Goal: Task Accomplishment & Management: Use online tool/utility

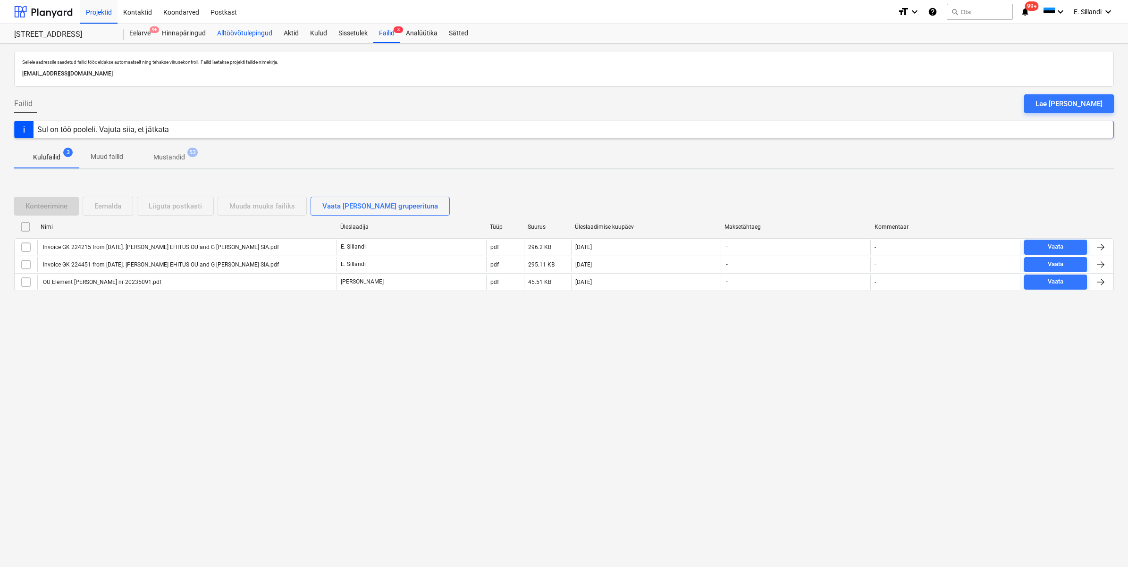
click at [248, 31] on div "Alltöövõtulepingud" at bounding box center [244, 33] width 67 height 19
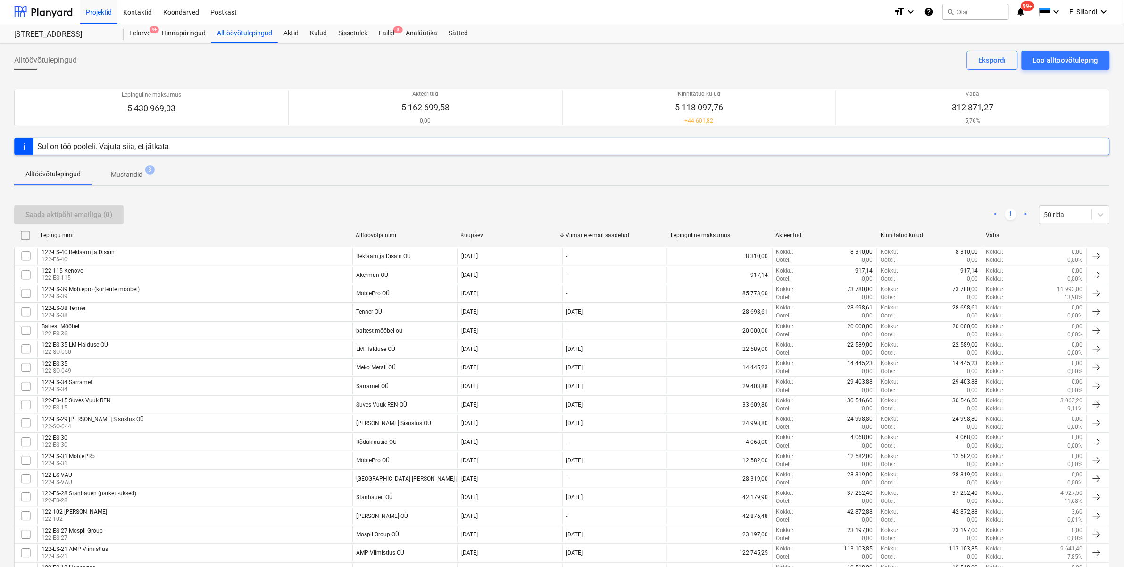
scroll to position [461, 0]
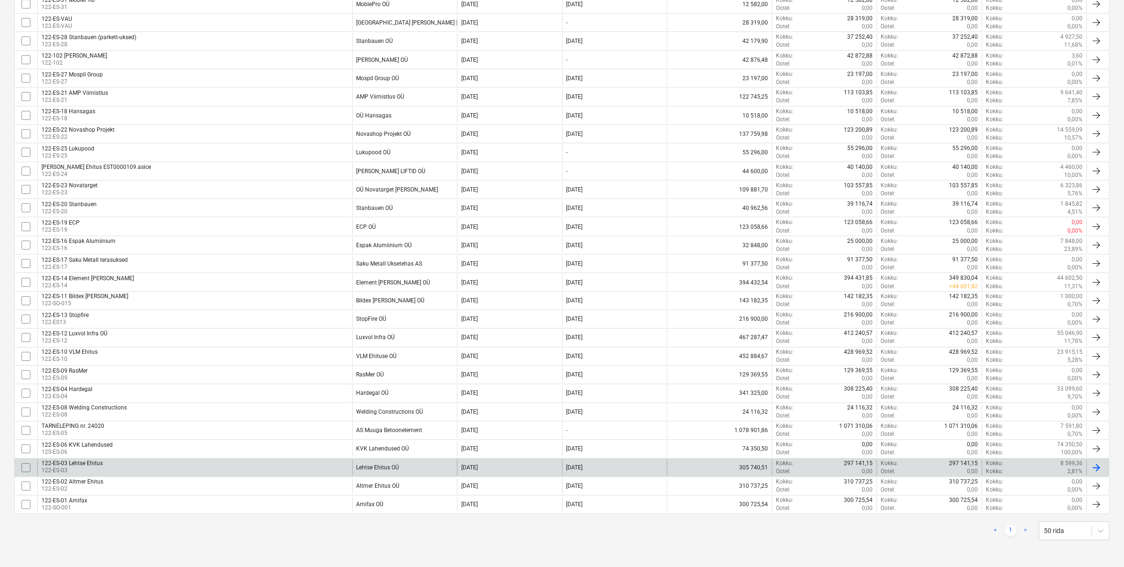
click at [378, 468] on div "Lehtse Ehitus OÜ" at bounding box center [378, 468] width 43 height 7
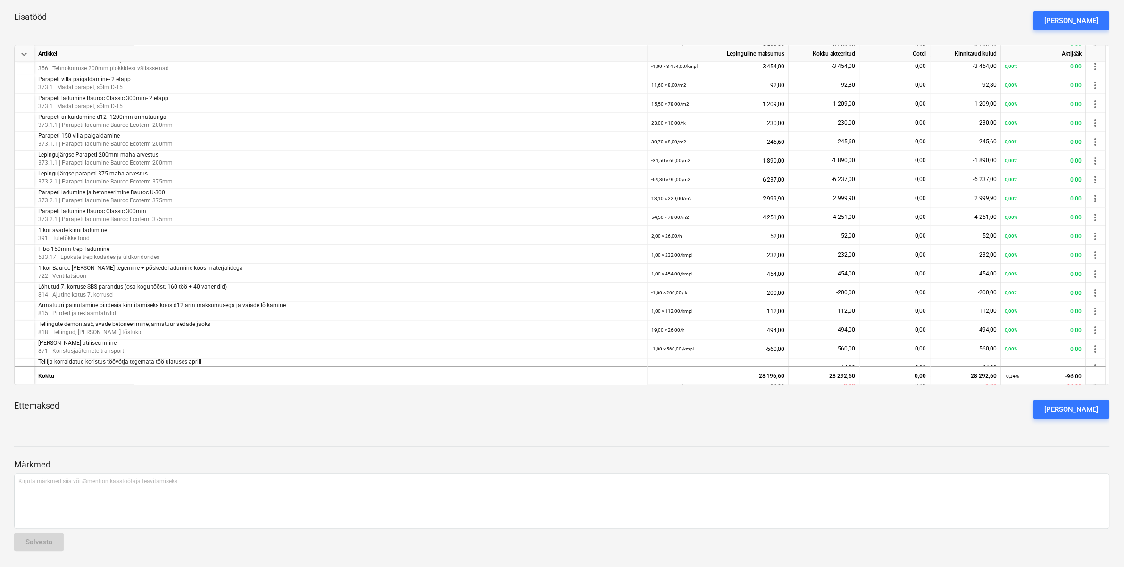
scroll to position [527, 0]
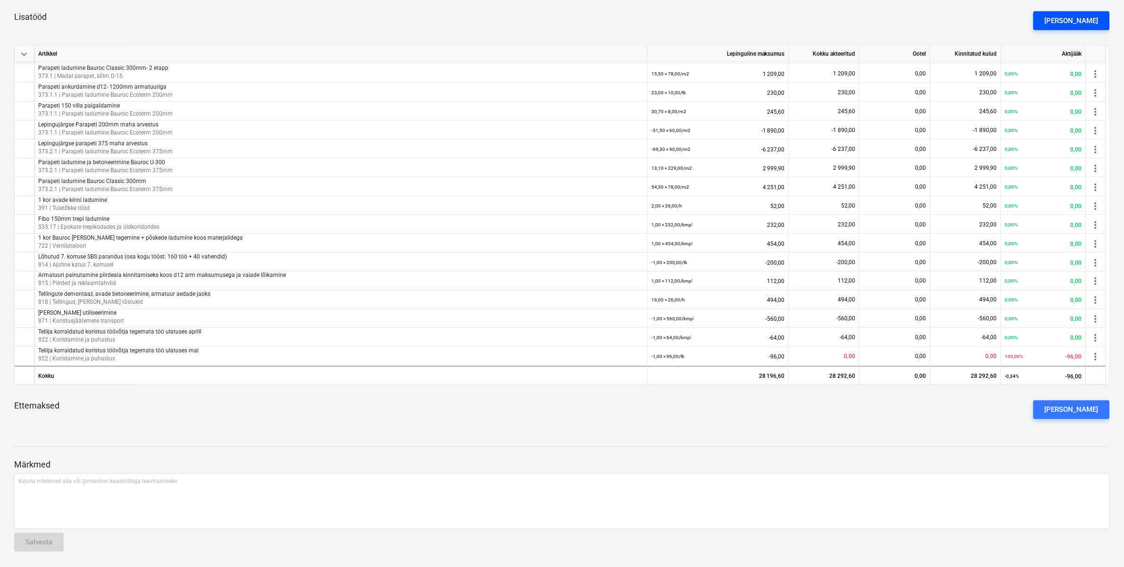
click at [1083, 23] on div "[PERSON_NAME]" at bounding box center [1072, 21] width 54 height 12
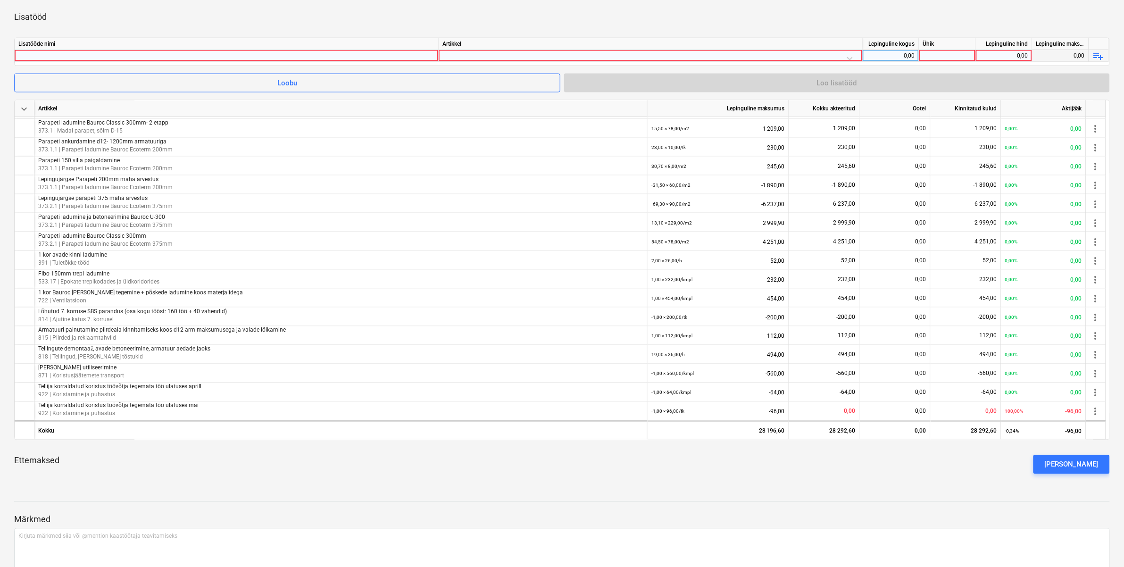
click at [271, 53] on div at bounding box center [226, 55] width 416 height 11
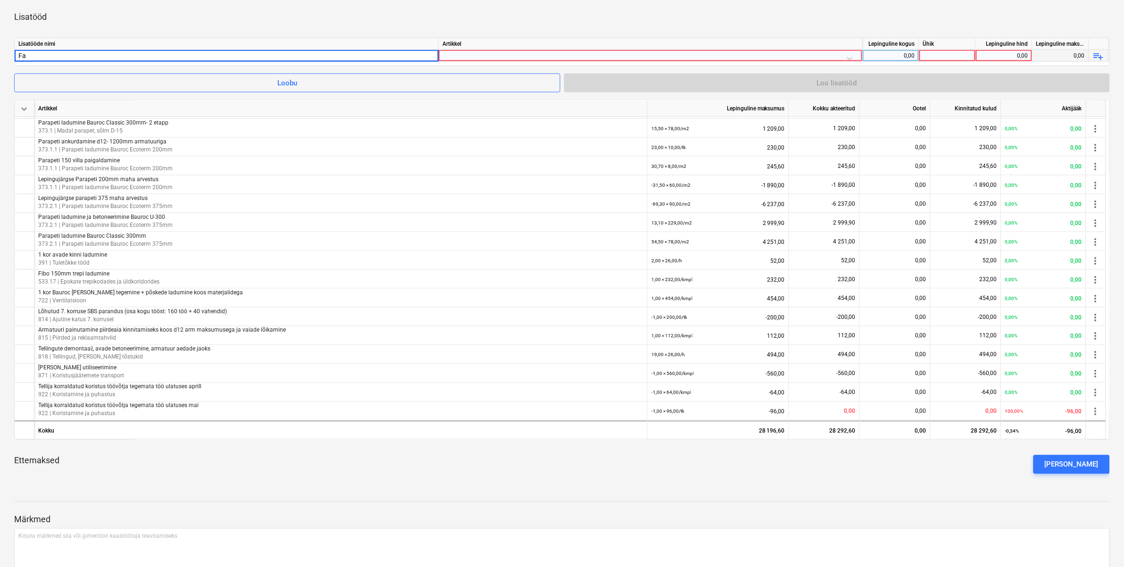
type input "F"
type input "Betooniga rikutud fassaadi paranduse kulud"
click at [489, 62] on div "Lisatööde nimi Artikkel Lepinguline kogus Ühik Lepinguline hind Lepinguline mak…" at bounding box center [562, 52] width 1096 height 28
click at [490, 58] on div at bounding box center [651, 58] width 416 height 17
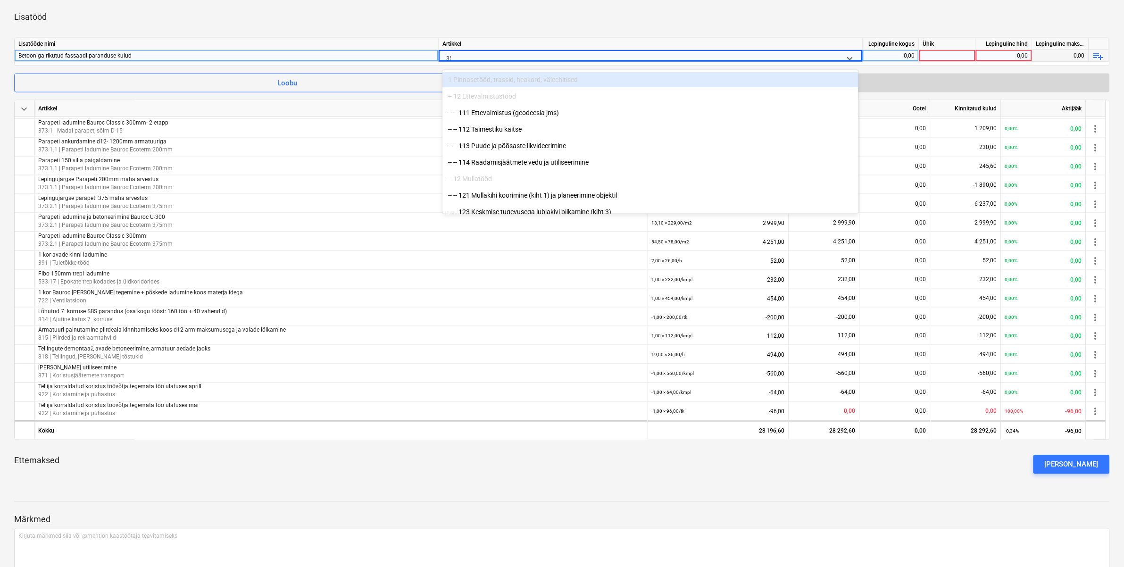
type input "355"
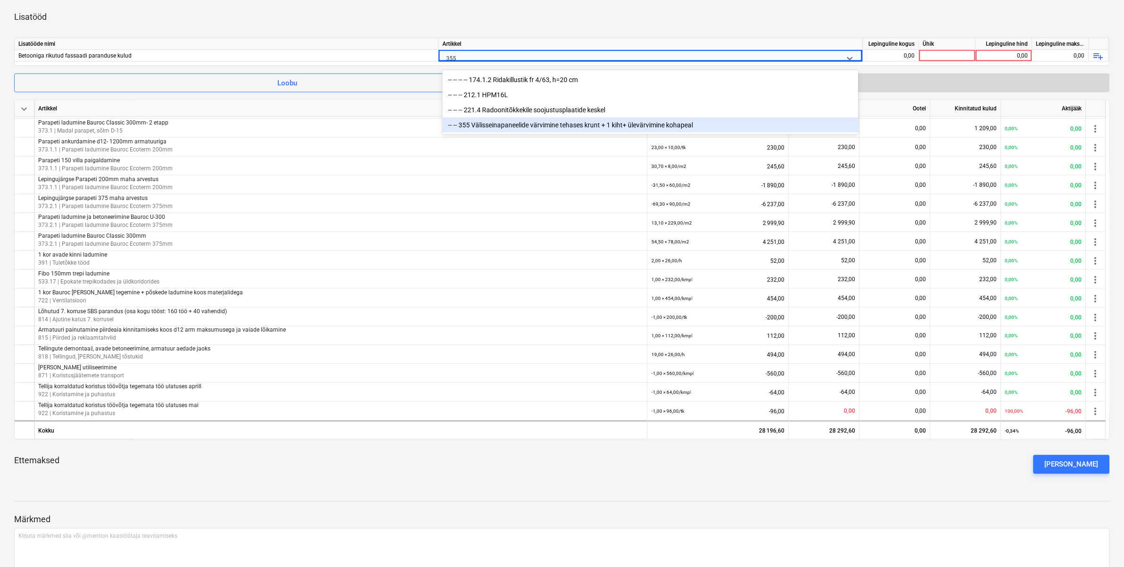
click at [498, 123] on div "-- -- 355 Välisseinapaneelide värvimine tehases krunt + 1 kiht+ ülevärvimine ko…" at bounding box center [651, 124] width 416 height 15
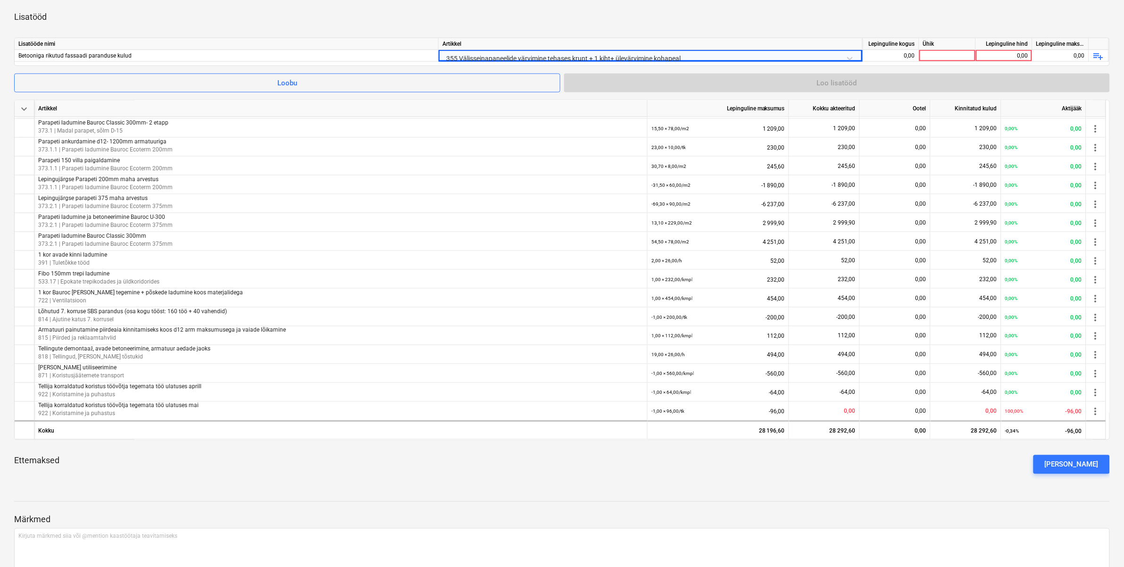
click at [558, 27] on div "Lisatööd" at bounding box center [562, 17] width 1096 height 26
click at [879, 53] on div "0,00" at bounding box center [891, 56] width 49 height 12
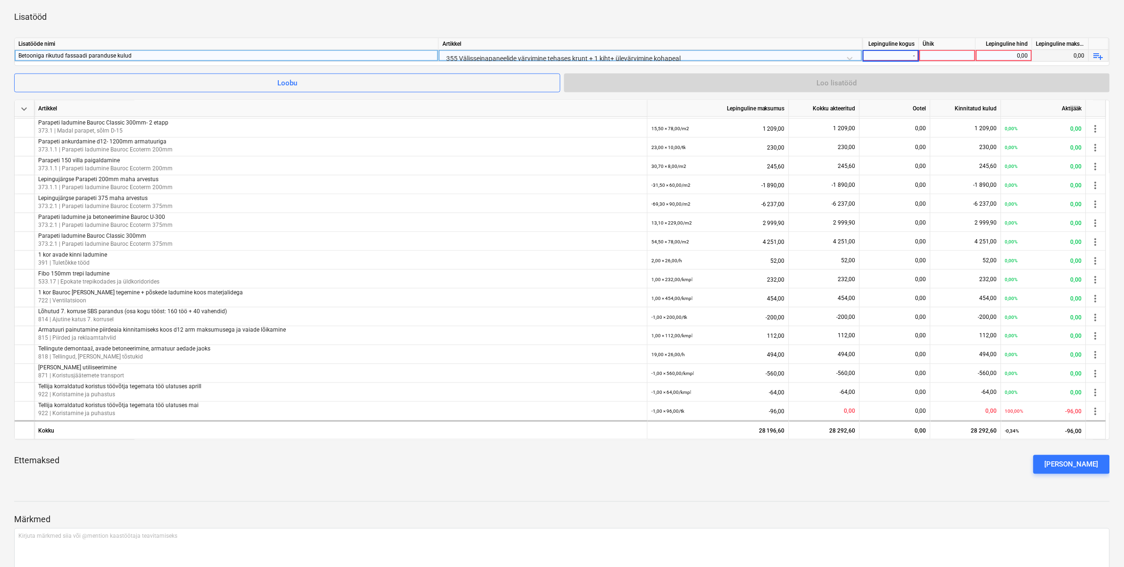
type input "-1"
click at [720, 17] on div "Lisatööd" at bounding box center [562, 17] width 1096 height 26
click at [942, 51] on div at bounding box center [948, 56] width 57 height 12
click at [894, 54] on div "-1,00" at bounding box center [891, 56] width 49 height 12
click at [899, 53] on div "-1,00" at bounding box center [891, 56] width 49 height 12
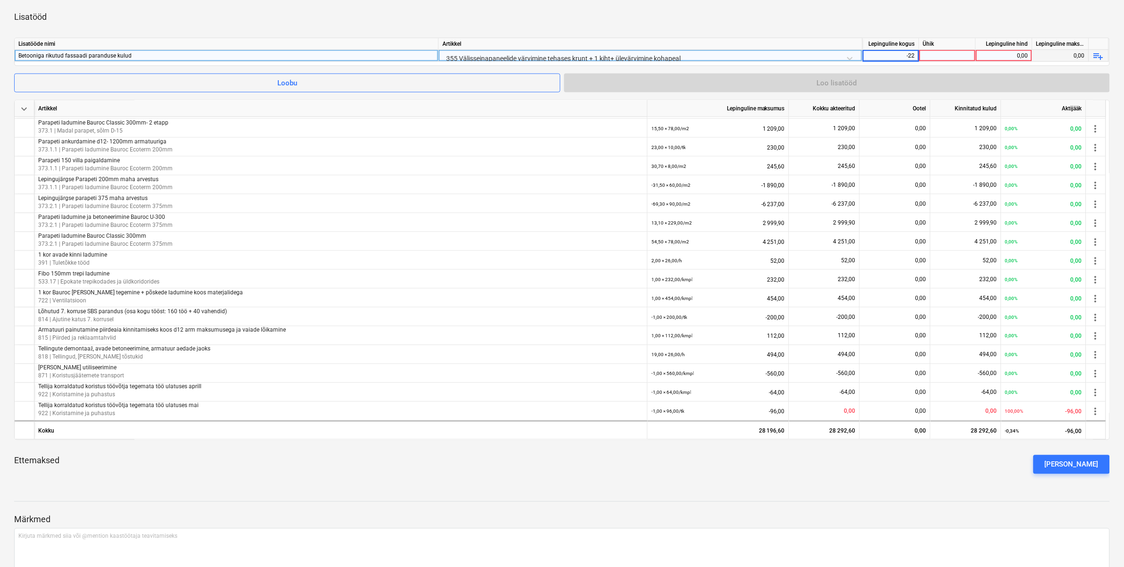
type input "-221"
click at [935, 55] on div at bounding box center [948, 56] width 57 height 12
type input "m2"
click at [996, 58] on div "0,00" at bounding box center [1004, 56] width 49 height 12
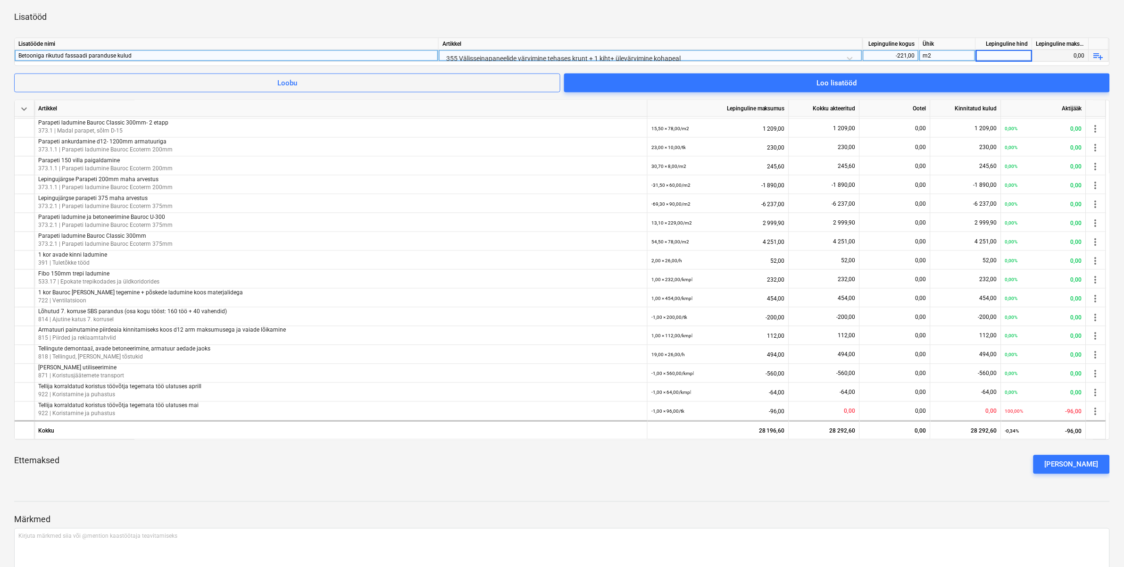
type input "6"
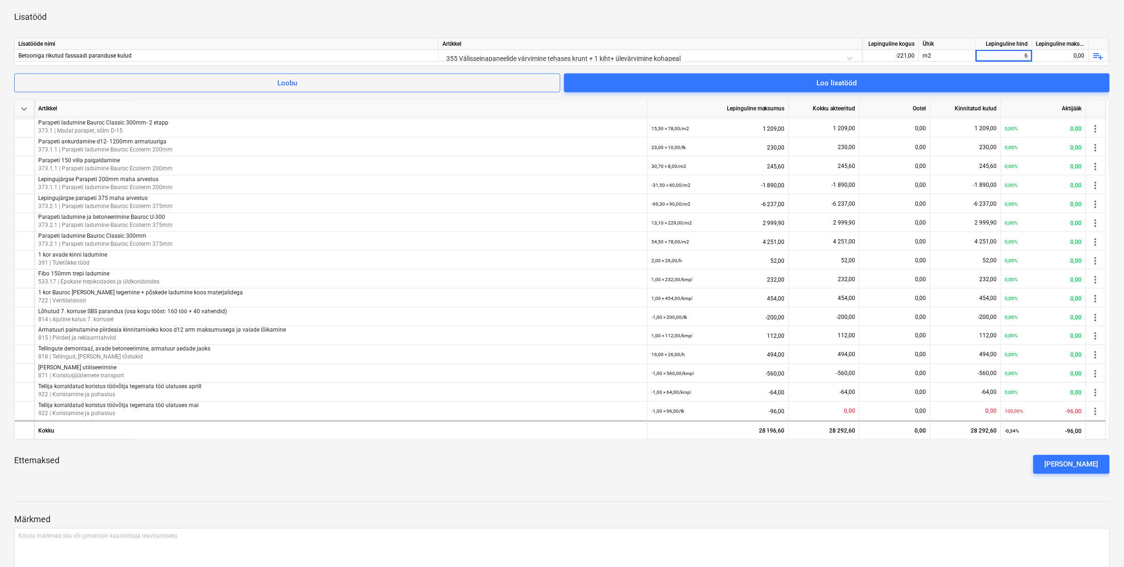
click at [674, 17] on div "Lisatööd" at bounding box center [562, 17] width 1096 height 26
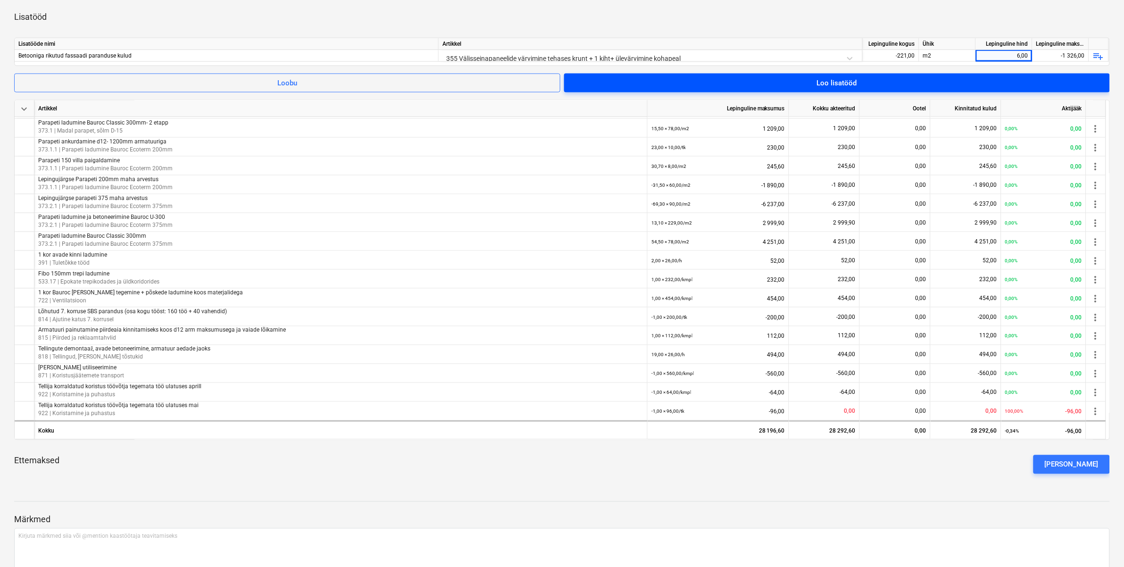
click at [829, 81] on div "Loo lisatööd" at bounding box center [837, 83] width 40 height 12
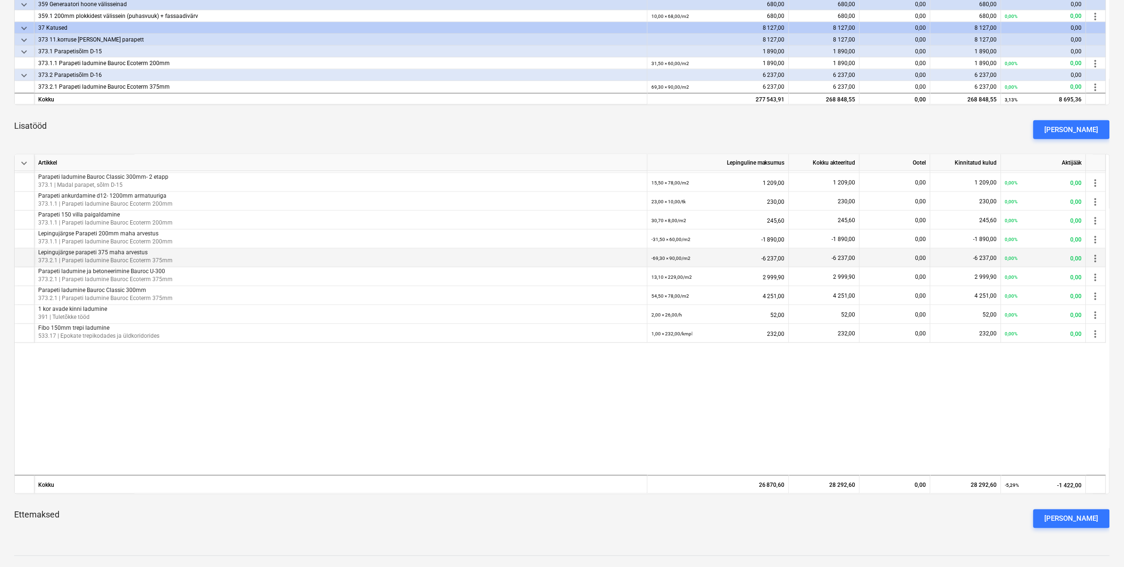
scroll to position [328, 0]
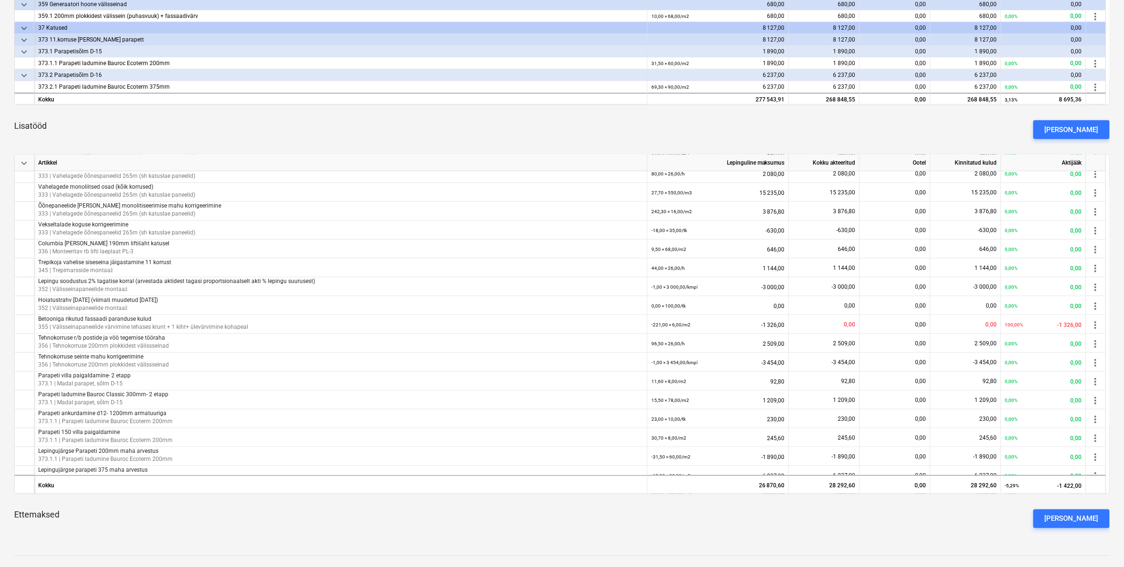
click at [829, 130] on div "Lisatööd Lisa lisatöö" at bounding box center [562, 130] width 1096 height 34
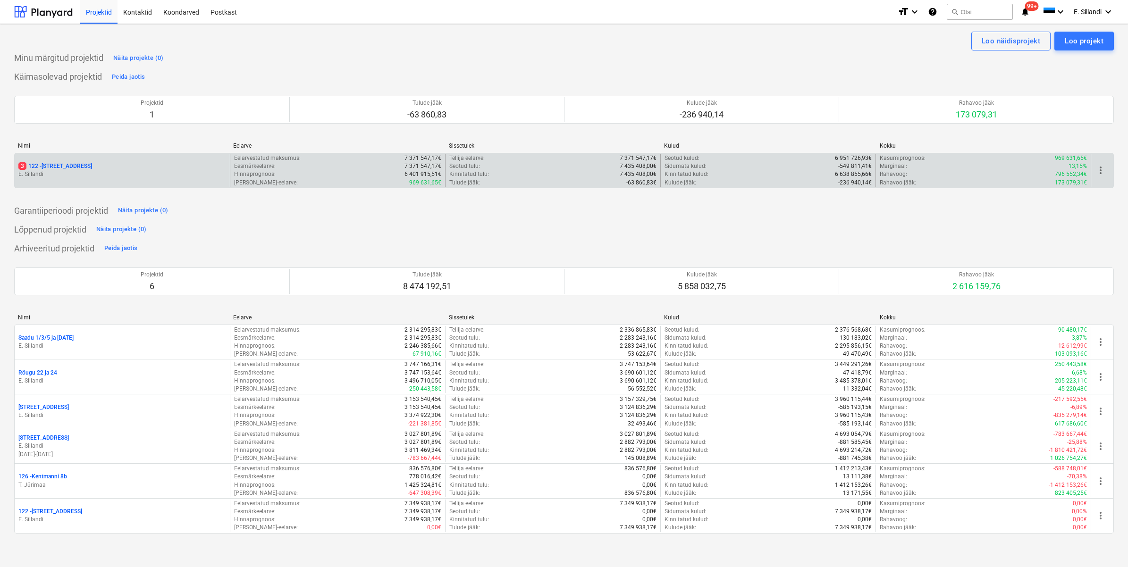
click at [65, 171] on p "E. Sillandi" at bounding box center [122, 174] width 208 height 8
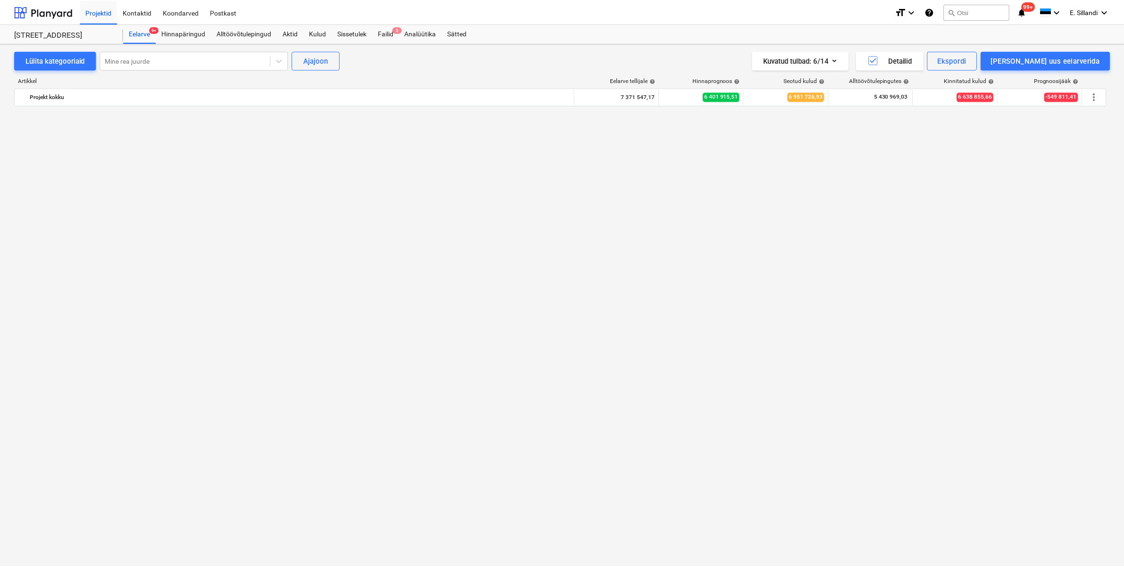
scroll to position [10695, 0]
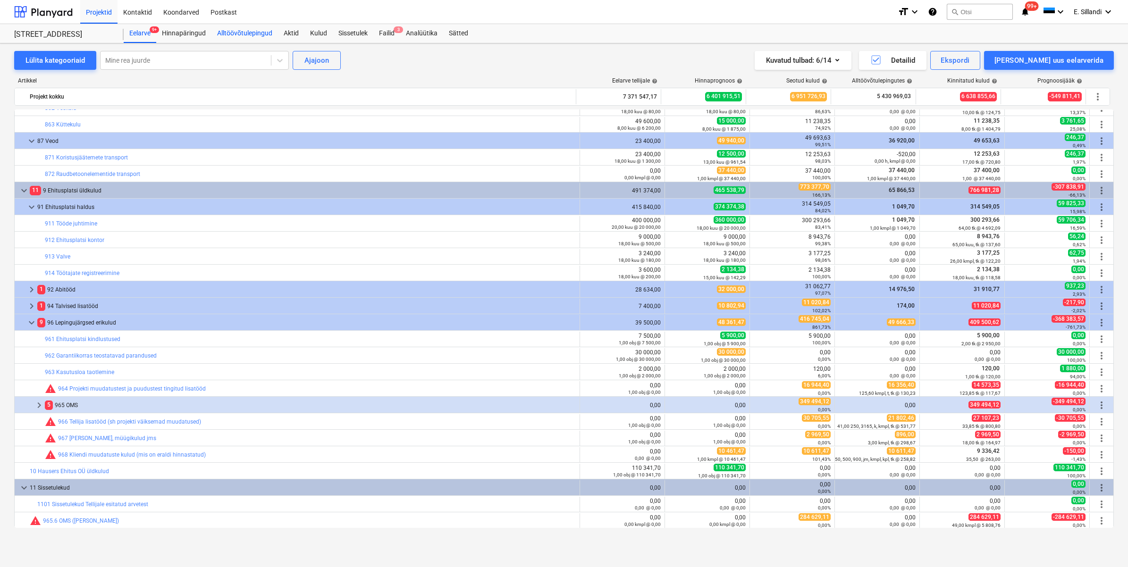
click at [258, 38] on div "Alltöövõtulepingud" at bounding box center [244, 33] width 67 height 19
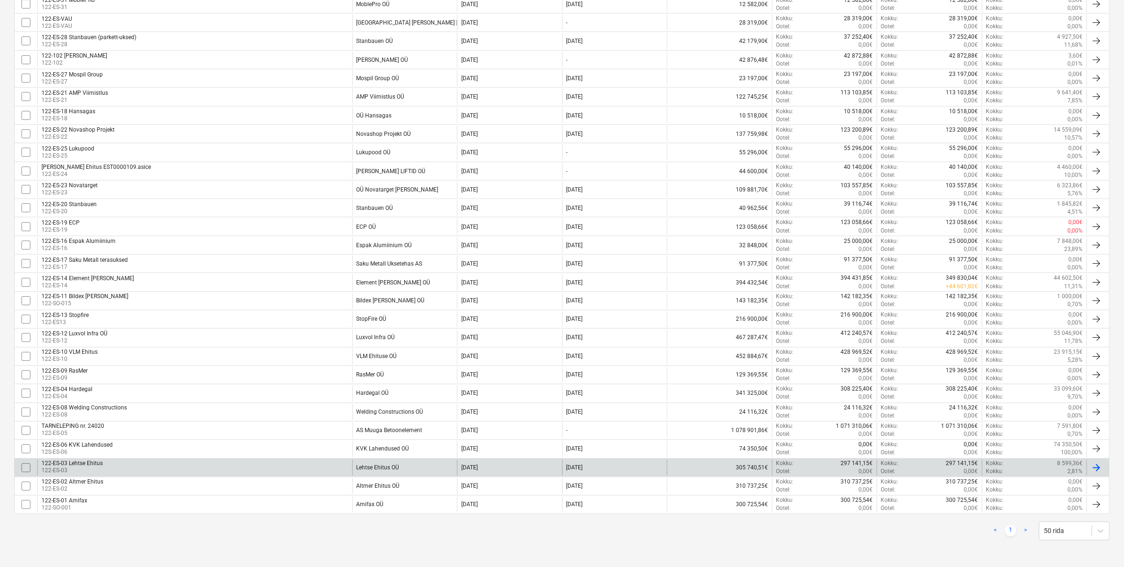
scroll to position [118, 0]
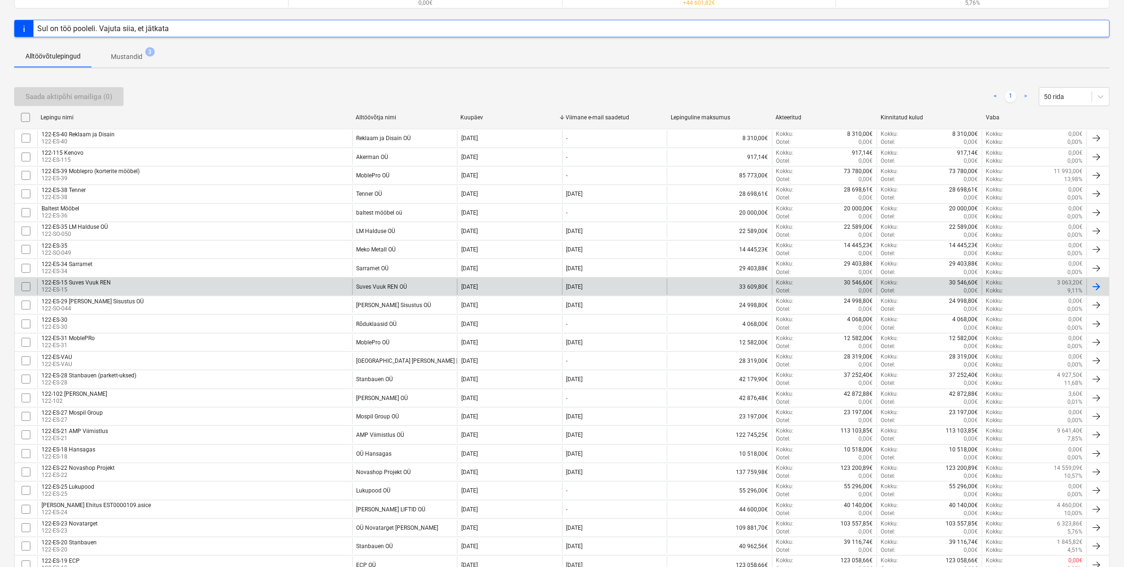
click at [222, 286] on div "122-ES-15 Suves Vuuk REN 122-ES-15" at bounding box center [194, 287] width 315 height 16
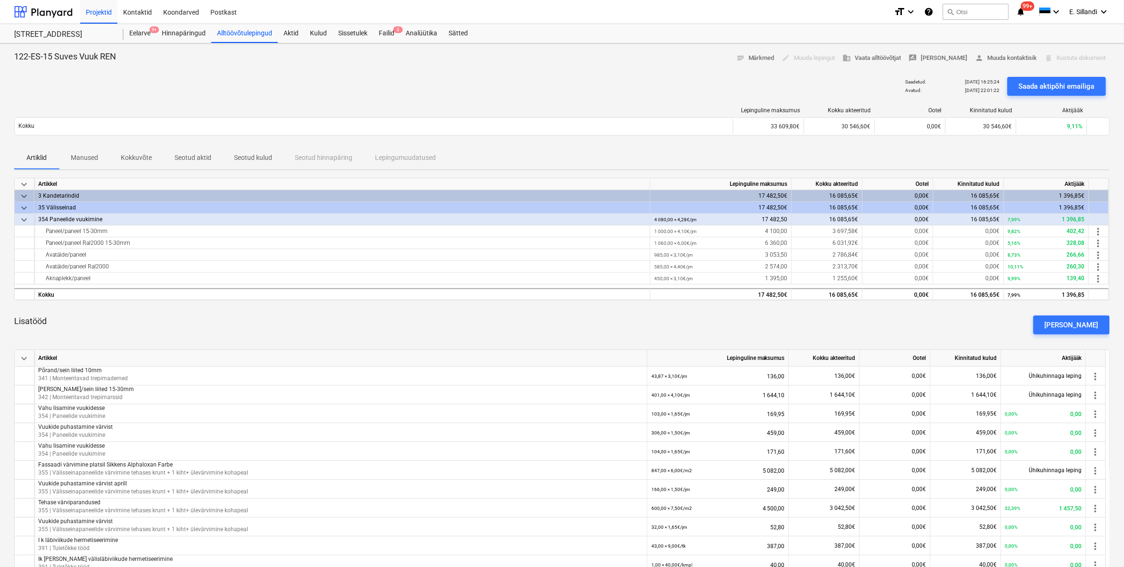
click at [62, 208] on div "35 Välisseinad" at bounding box center [342, 208] width 608 height 12
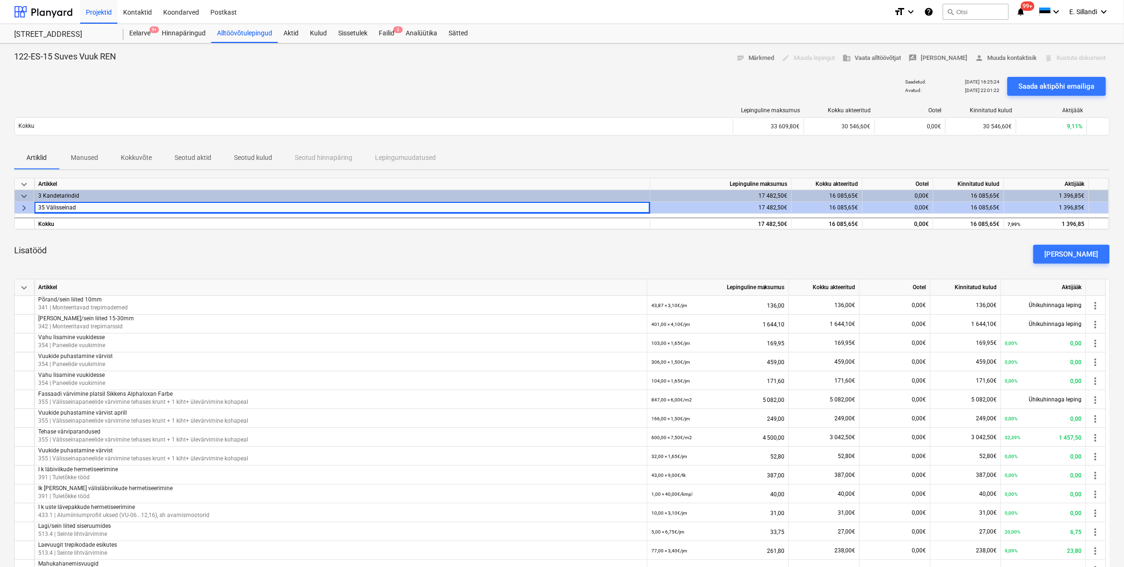
click at [17, 206] on div "keyboard_arrow_right" at bounding box center [25, 208] width 20 height 12
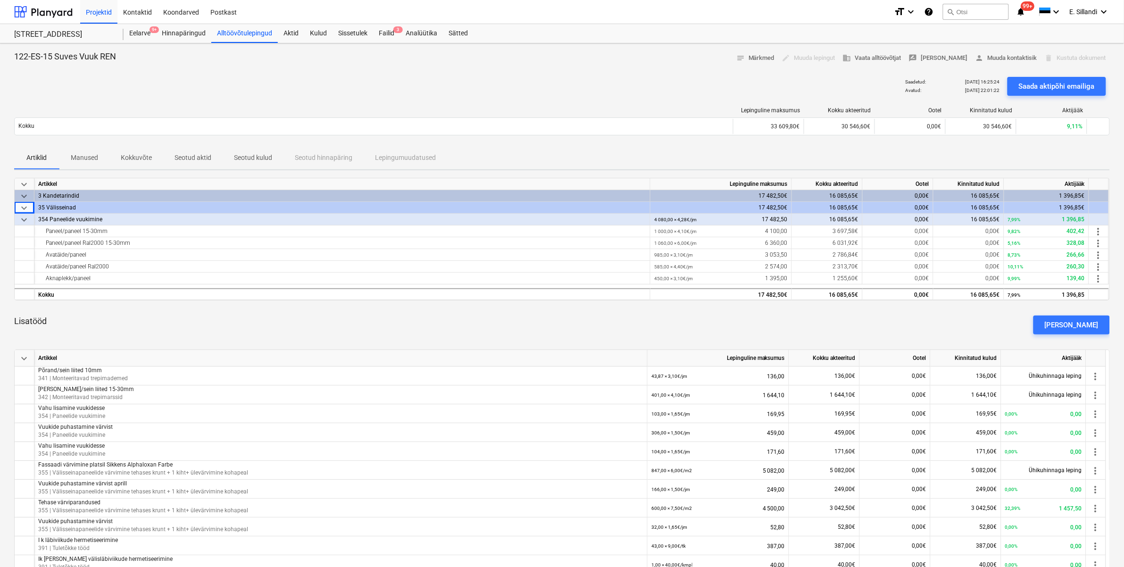
click at [27, 219] on span "keyboard_arrow_down" at bounding box center [23, 219] width 11 height 11
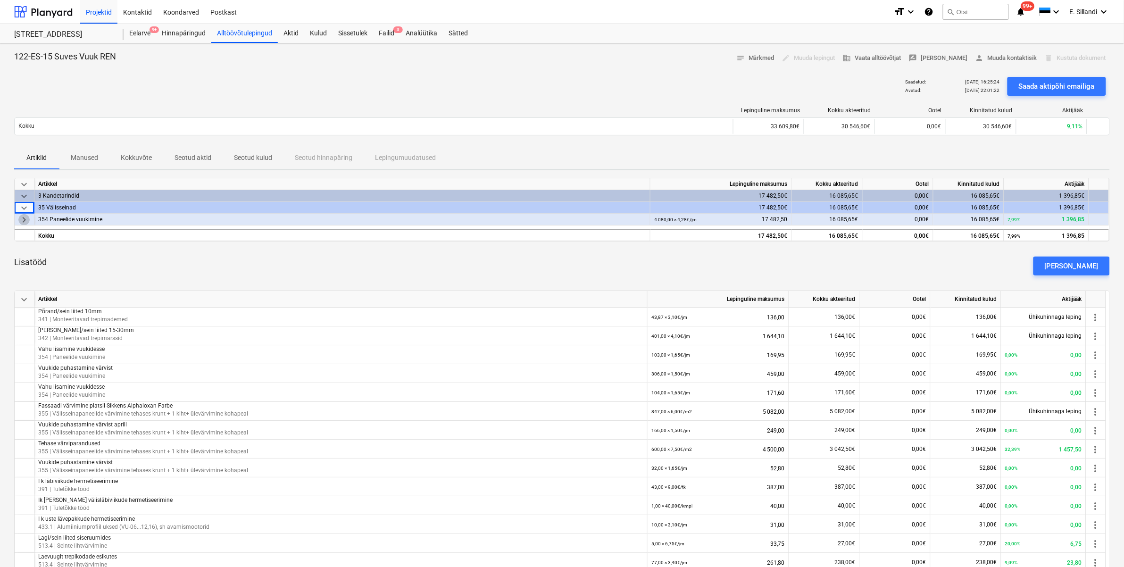
click at [27, 219] on span "keyboard_arrow_right" at bounding box center [23, 219] width 11 height 11
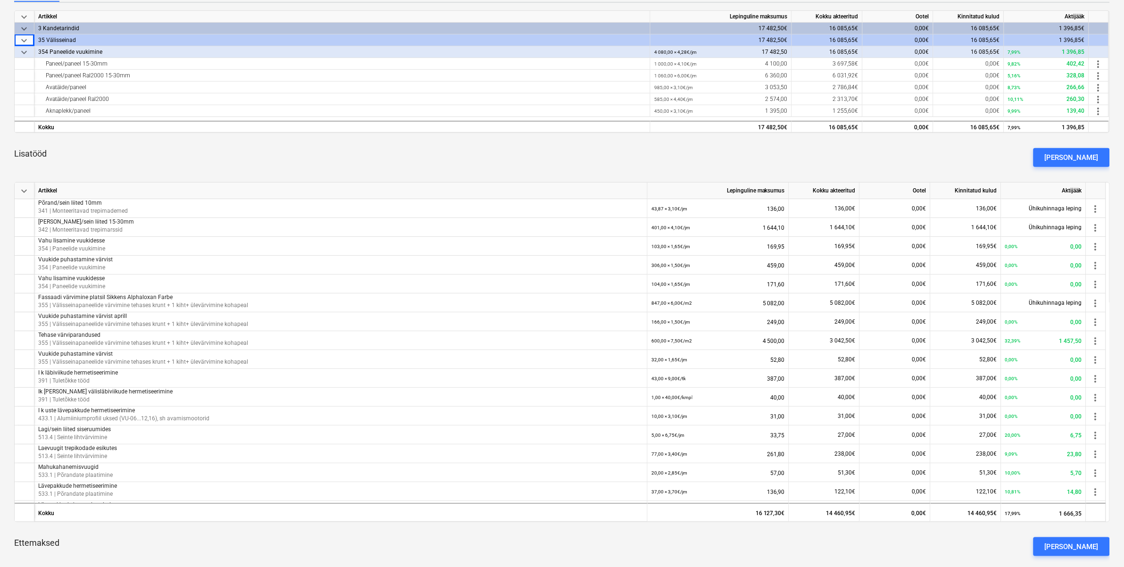
scroll to position [275, 0]
